Goal: Ask a question

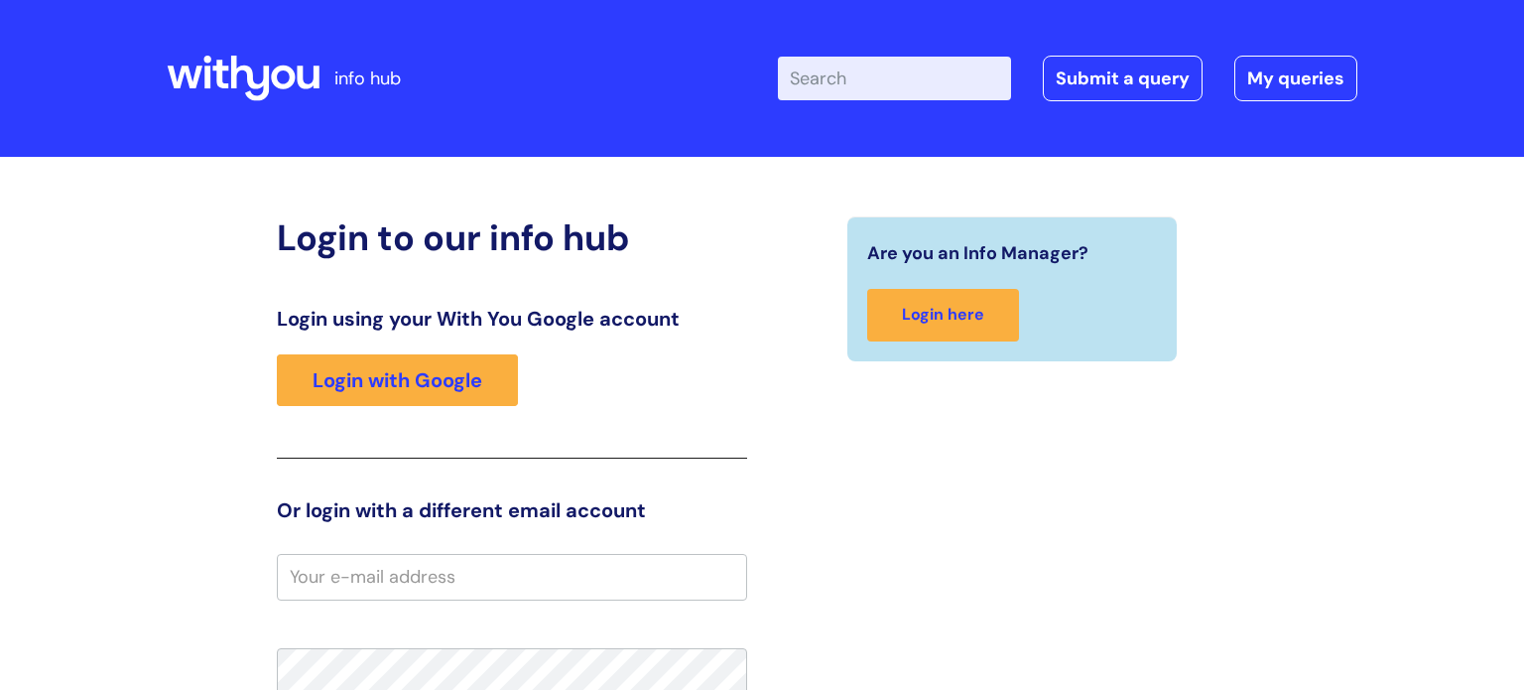
click at [822, 79] on input "Enter your search term here..." at bounding box center [894, 79] width 233 height 44
type input "EAP"
click button "Search" at bounding box center [0, 0] width 0 height 0
click at [1112, 70] on link "Submit a query" at bounding box center [1123, 79] width 160 height 46
